Goal: Information Seeking & Learning: Learn about a topic

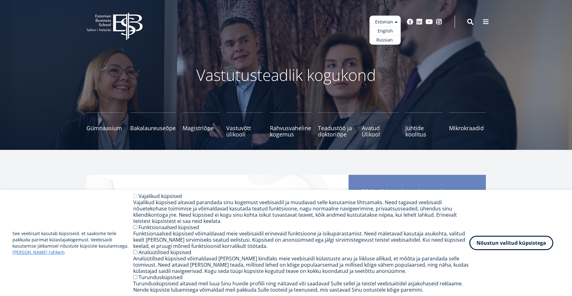
click at [393, 22] on ul "Estonian English Russian" at bounding box center [384, 30] width 31 height 29
click at [389, 41] on link "Russian" at bounding box center [384, 40] width 31 height 9
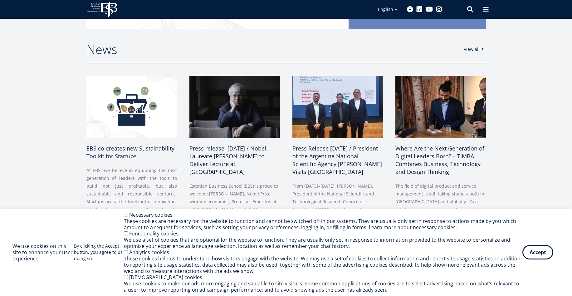
scroll to position [264, 0]
click at [540, 250] on button "Accept" at bounding box center [537, 251] width 31 height 14
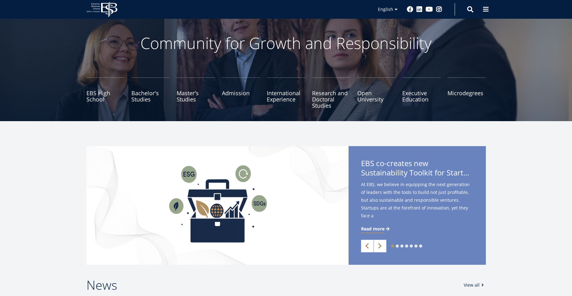
scroll to position [17, 0]
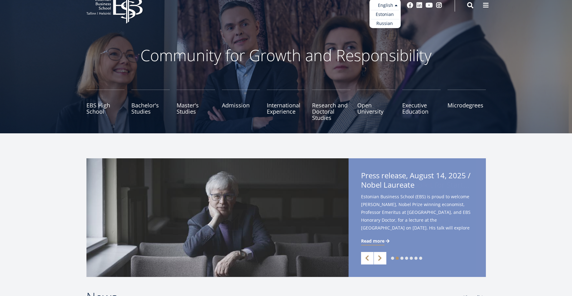
click at [384, 8] on ul "Estonian English Russian" at bounding box center [384, 13] width 31 height 29
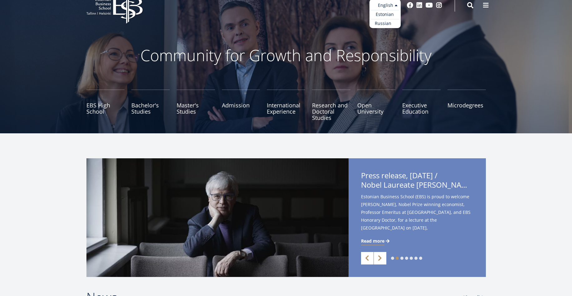
click at [385, 25] on link "Russian" at bounding box center [384, 23] width 31 height 9
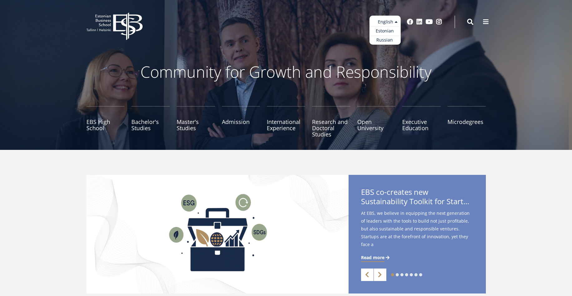
click at [387, 18] on ul "Estonian English Russian" at bounding box center [384, 30] width 31 height 29
click at [387, 31] on link "Estonian" at bounding box center [384, 31] width 31 height 9
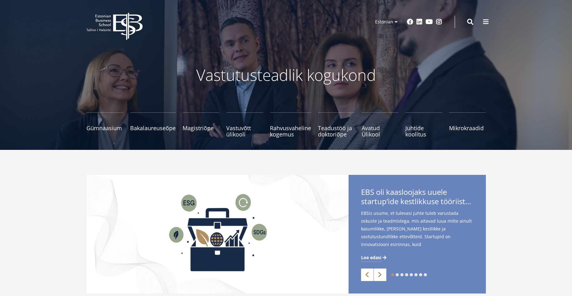
click at [387, 21] on ul "Estonian English Russian" at bounding box center [384, 30] width 31 height 29
click at [388, 41] on link "Russian" at bounding box center [384, 40] width 31 height 9
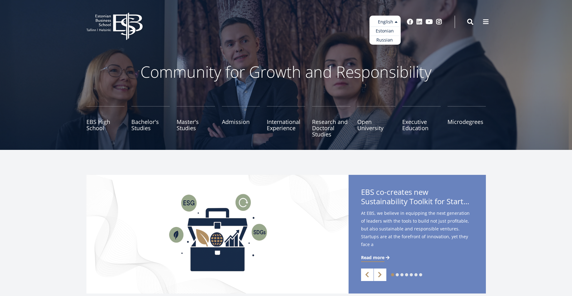
click at [398, 18] on ul "Estonian English Russian" at bounding box center [384, 30] width 31 height 29
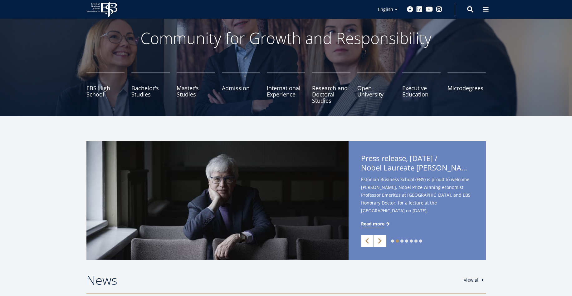
scroll to position [33, 0]
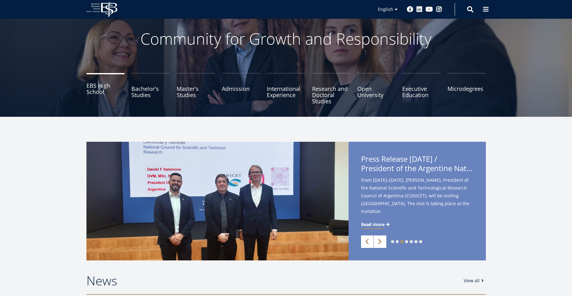
click at [93, 91] on link "EBS High School" at bounding box center [105, 88] width 38 height 31
click at [151, 94] on link "Bachelor's Studies" at bounding box center [150, 88] width 38 height 31
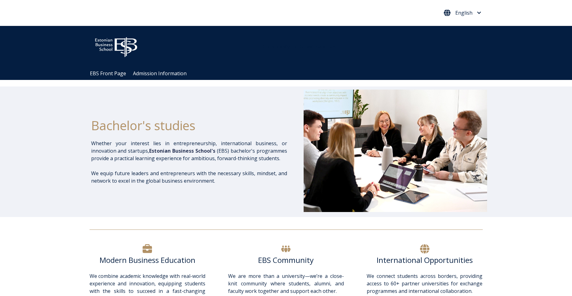
click at [471, 8] on button "English" at bounding box center [462, 13] width 41 height 10
click at [520, 169] on div "Bachelor's studies Whether your interest lies in entrepreneurship, internationa…" at bounding box center [286, 151] width 572 height 130
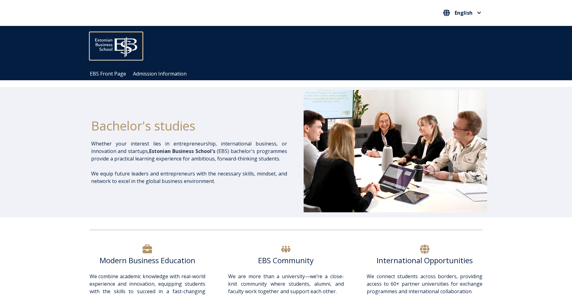
click at [109, 48] on img at bounding box center [115, 45] width 53 height 27
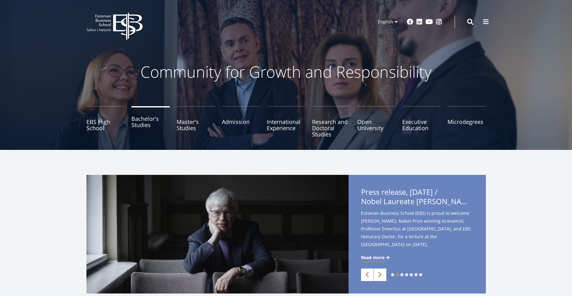
click at [137, 127] on link "Bachelor's Studies" at bounding box center [150, 121] width 38 height 31
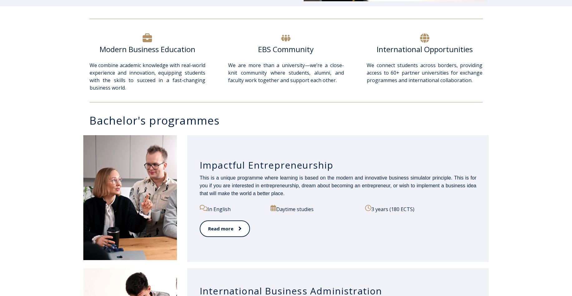
scroll to position [264, 0]
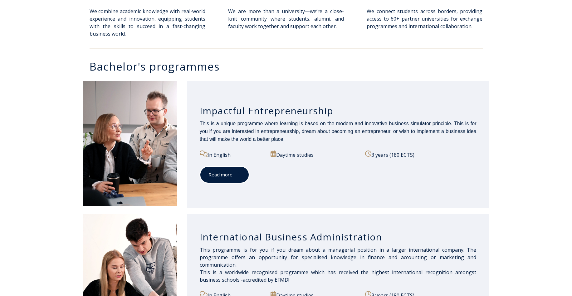
click at [239, 175] on icon at bounding box center [239, 174] width 2 height 4
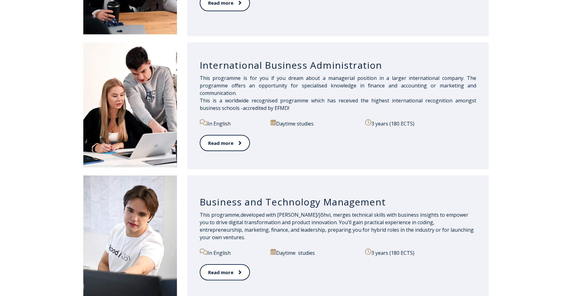
scroll to position [413, 0]
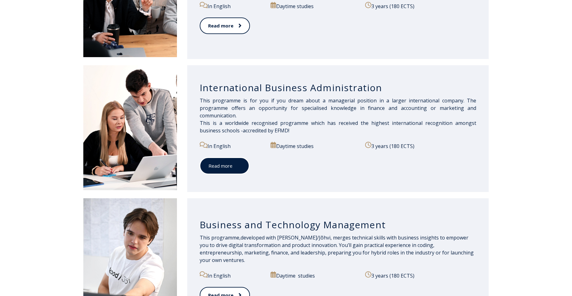
click at [236, 165] on span at bounding box center [236, 165] width 8 height 6
